Goal: Find specific page/section: Find specific page/section

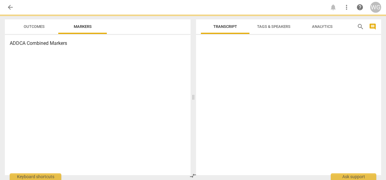
click at [8, 8] on span "arrow_back" at bounding box center [10, 7] width 7 height 7
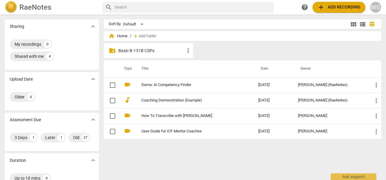
click at [136, 50] on p "Basic B-131B CSPs" at bounding box center [151, 51] width 66 height 6
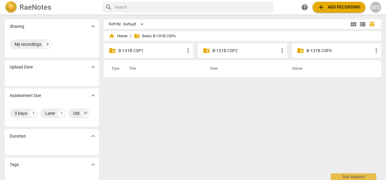
click at [218, 49] on p "B-131B CSP2" at bounding box center [245, 51] width 66 height 6
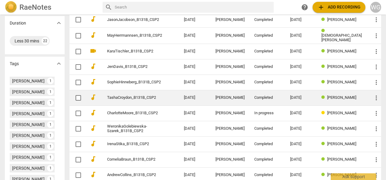
scroll to position [182, 0]
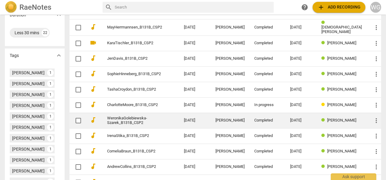
click at [136, 117] on link "WeronikaGolebiewska-Szarek_B131B_CSP2" at bounding box center [134, 120] width 55 height 9
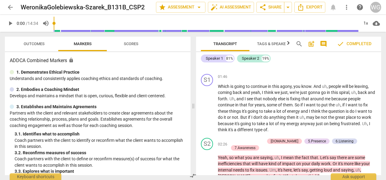
scroll to position [364, 0]
